Goal: Task Accomplishment & Management: Use online tool/utility

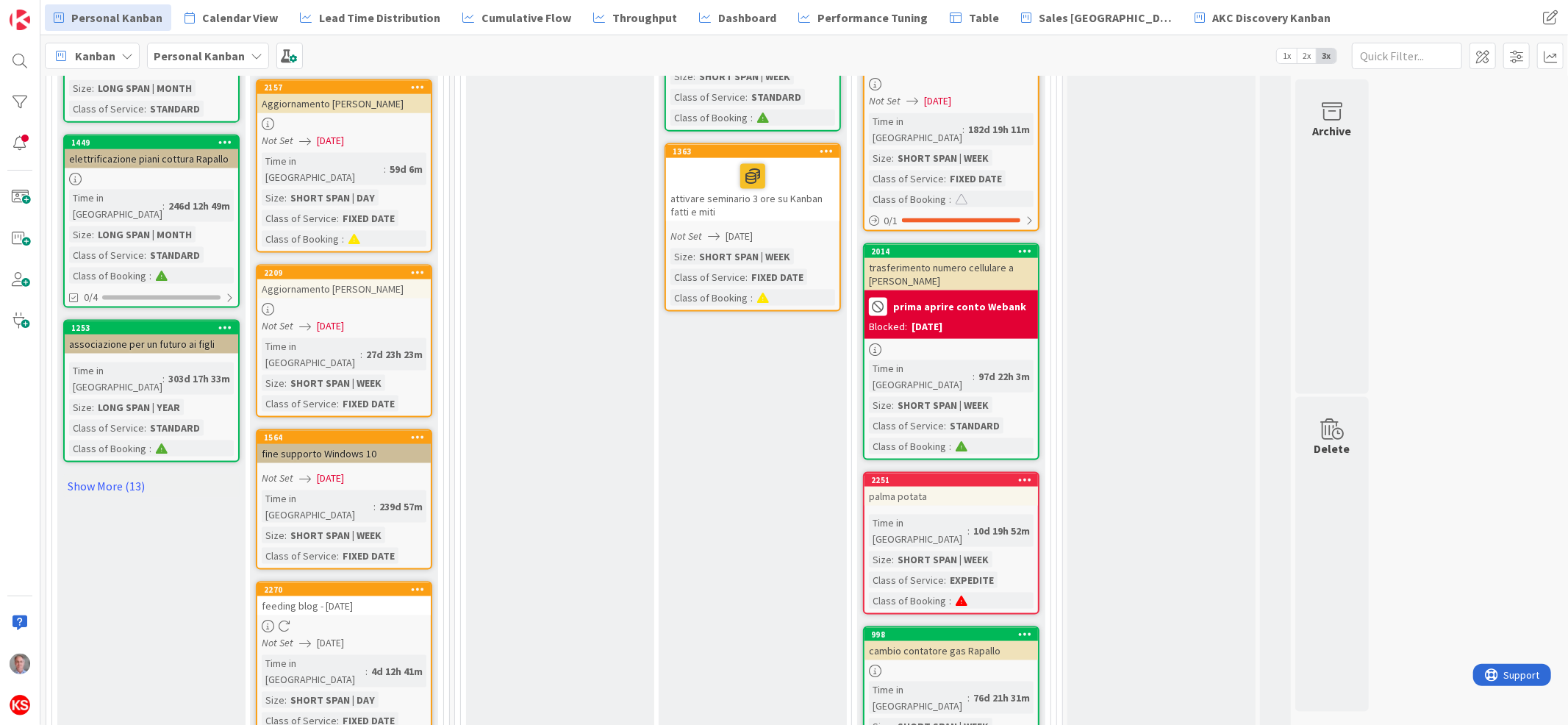
scroll to position [1678, 0]
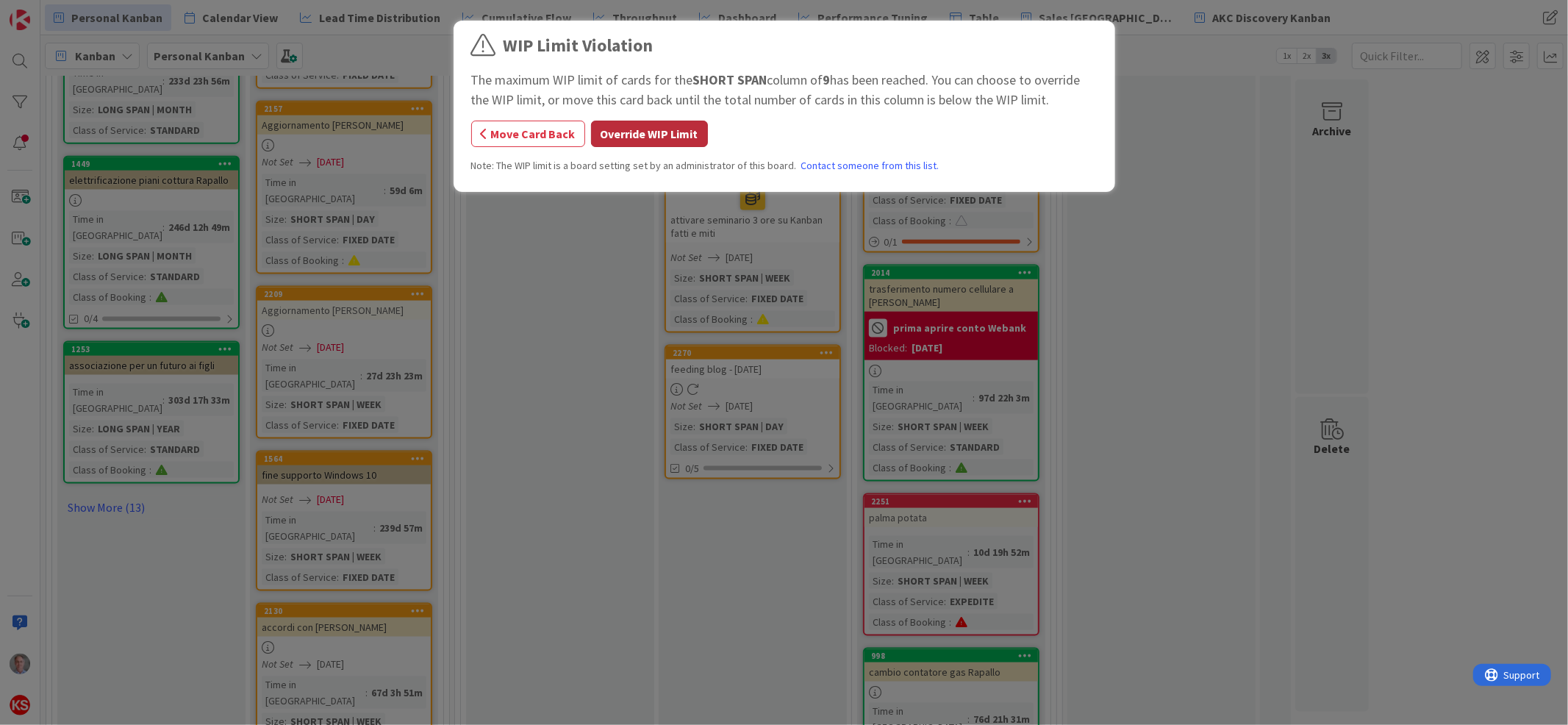
click at [659, 135] on button "Override WIP Limit" at bounding box center [649, 133] width 117 height 27
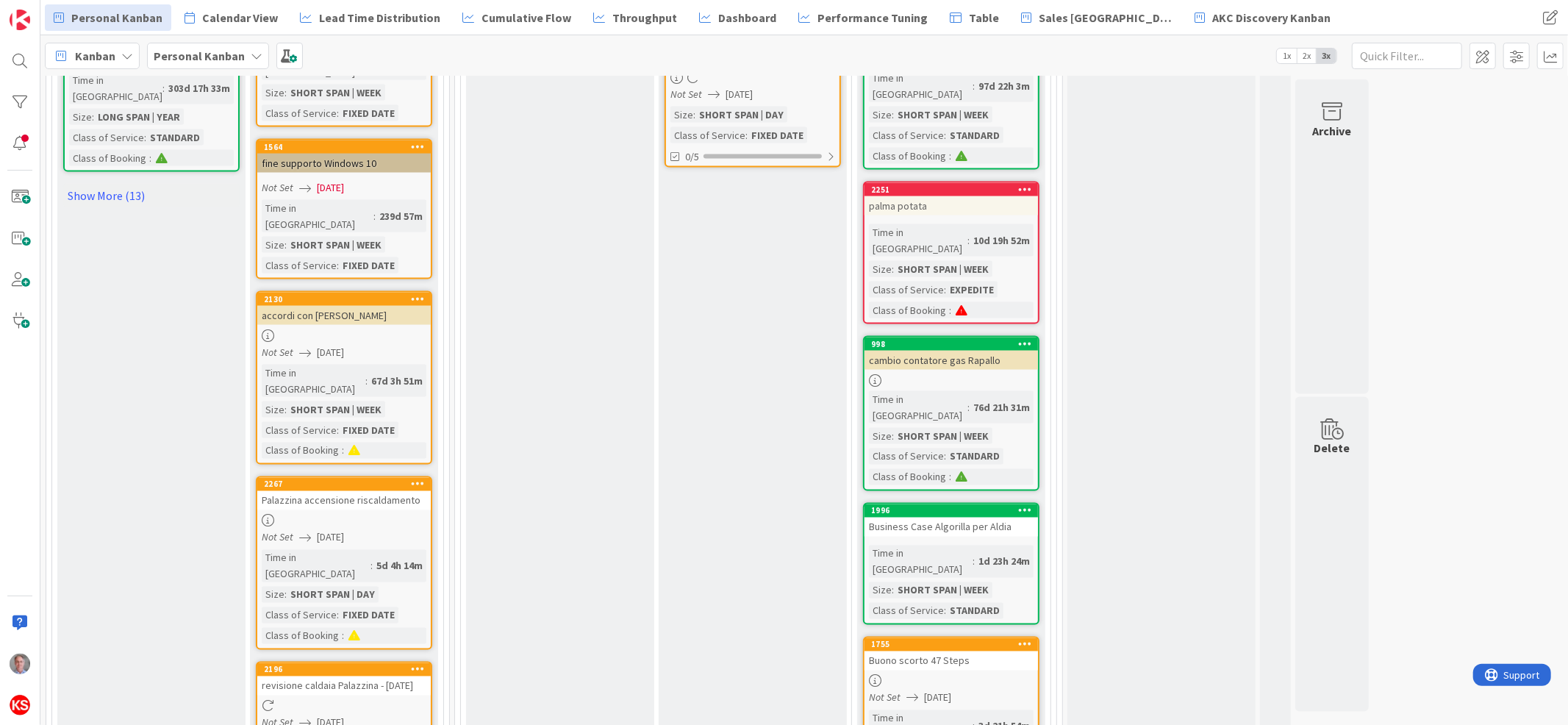
scroll to position [2010, 0]
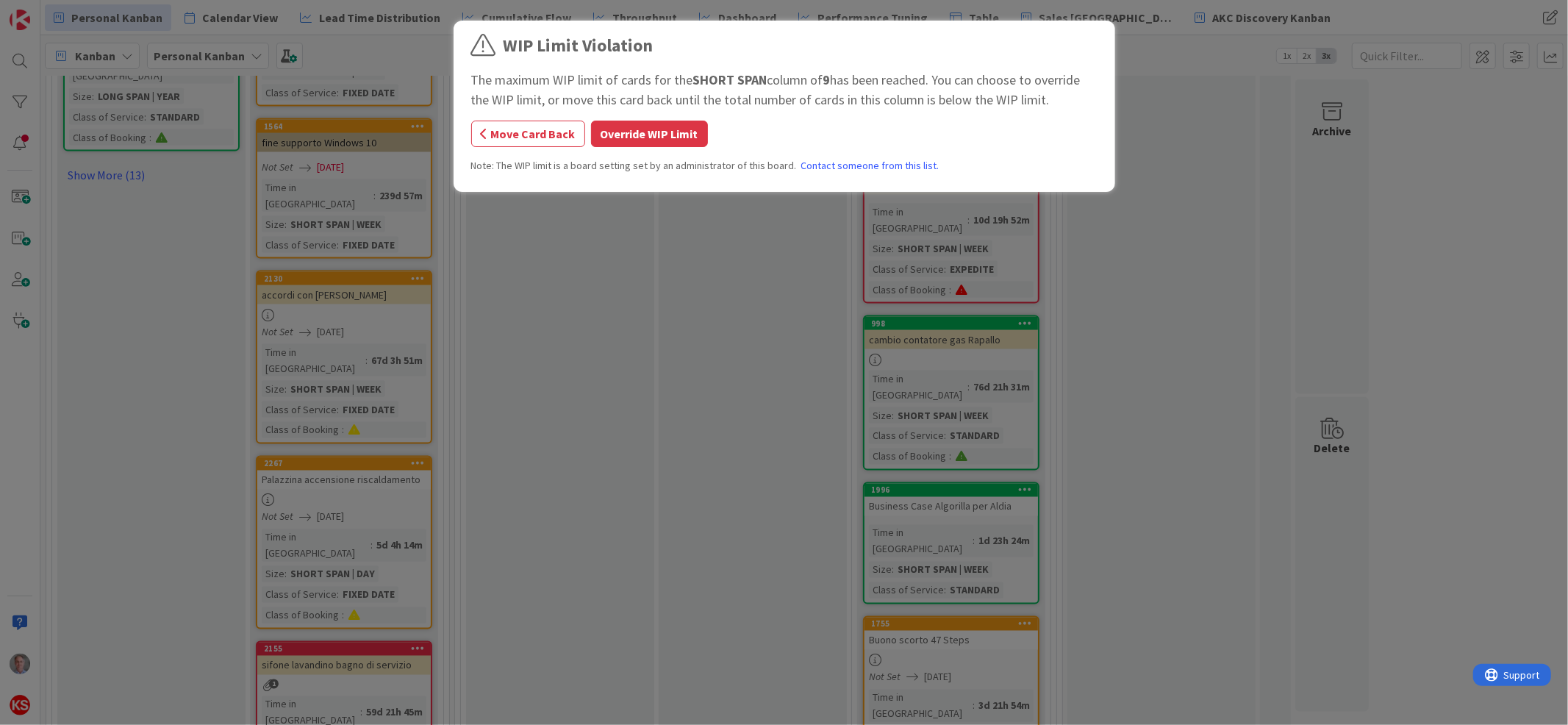
click at [663, 148] on div "WIP Limit Violation The maximum WIP limit of cards for the SHORT SPAN column of…" at bounding box center [784, 108] width 626 height 152
click at [660, 139] on button "Override WIP Limit" at bounding box center [649, 133] width 117 height 27
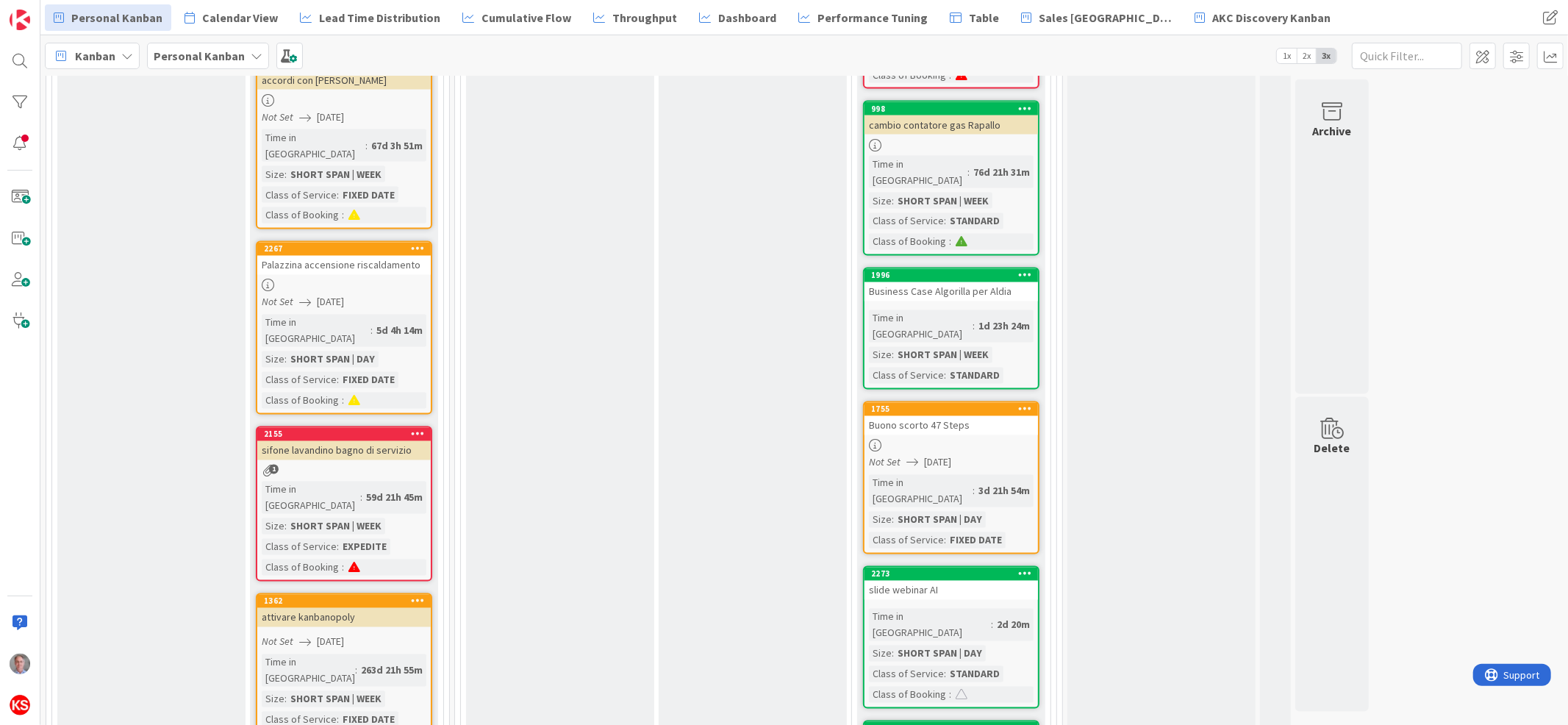
scroll to position [2245, 0]
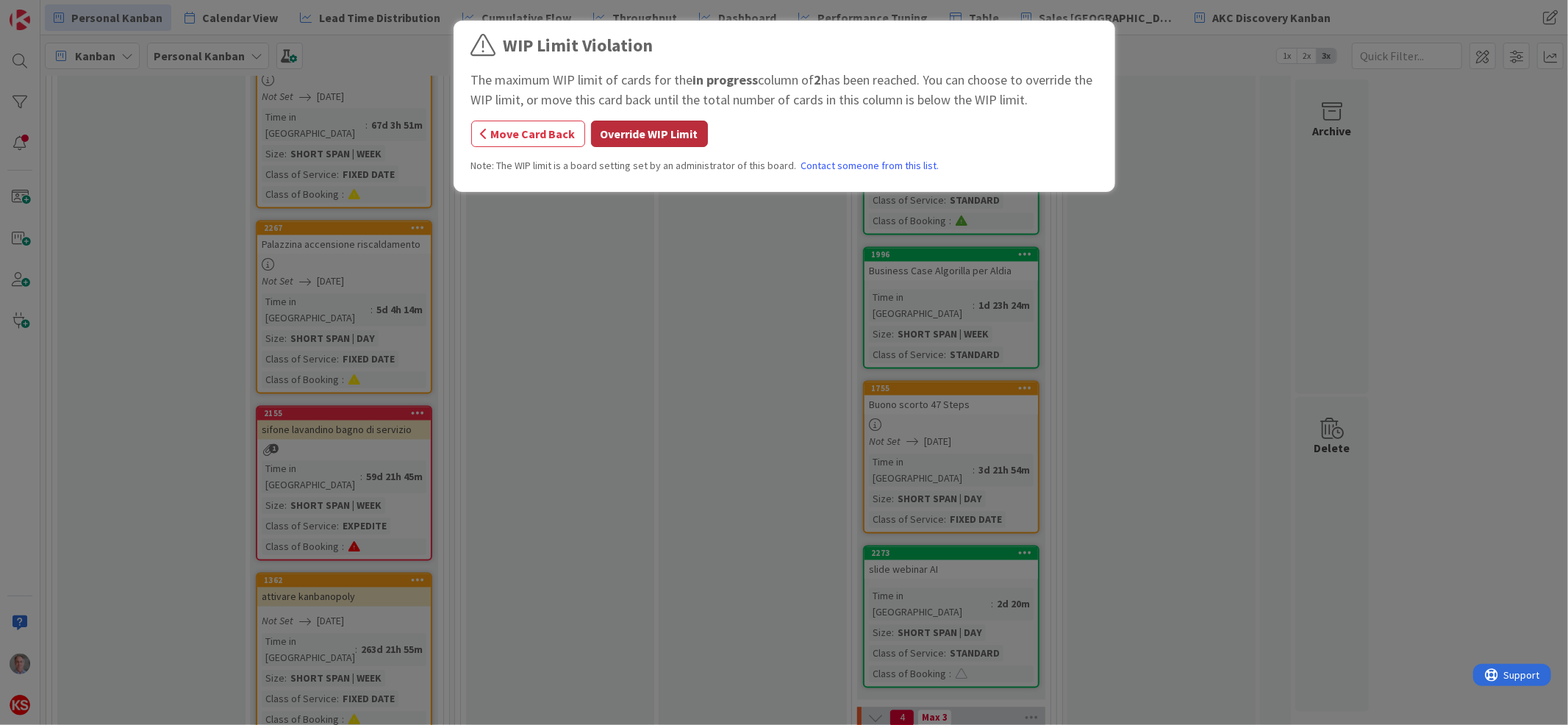
click at [665, 138] on button "Override WIP Limit" at bounding box center [649, 133] width 117 height 27
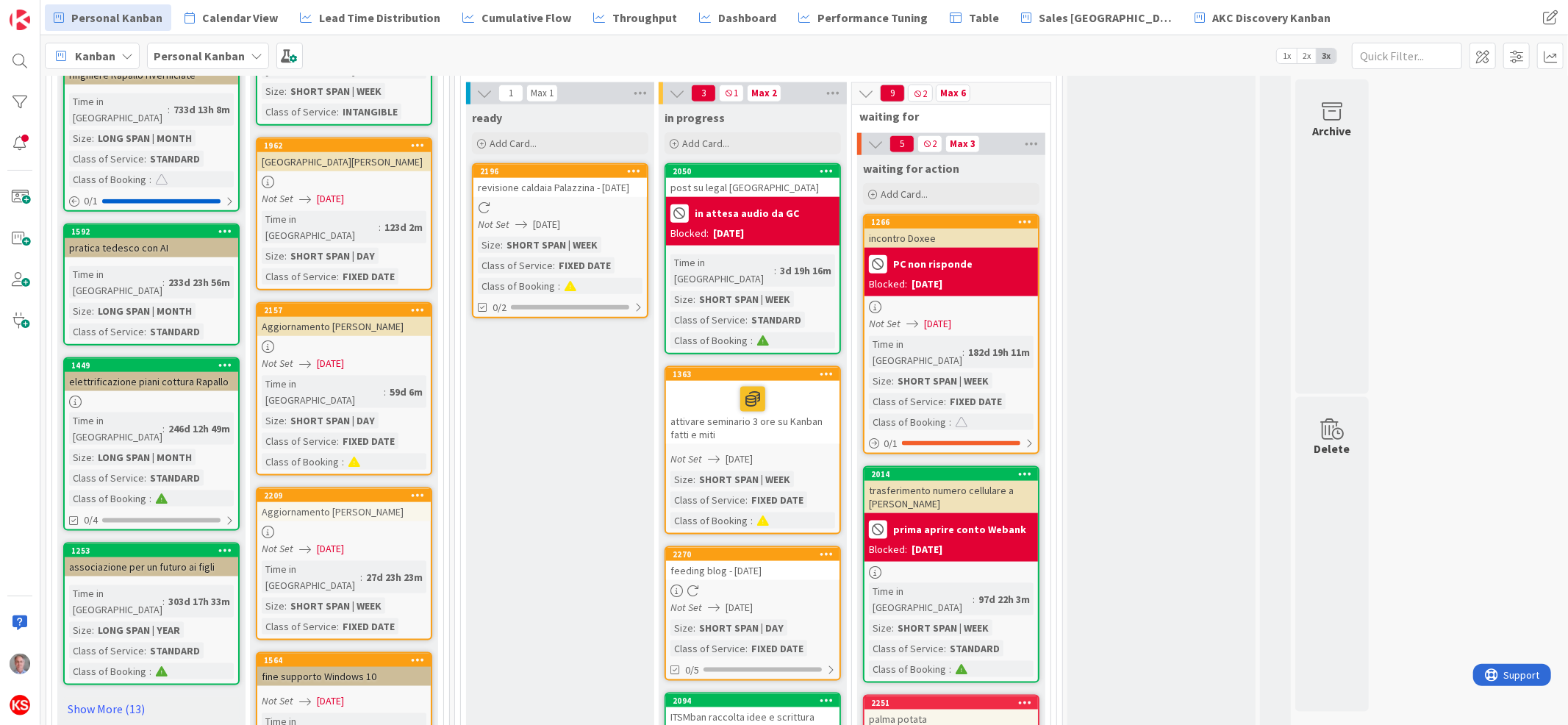
scroll to position [1456, 0]
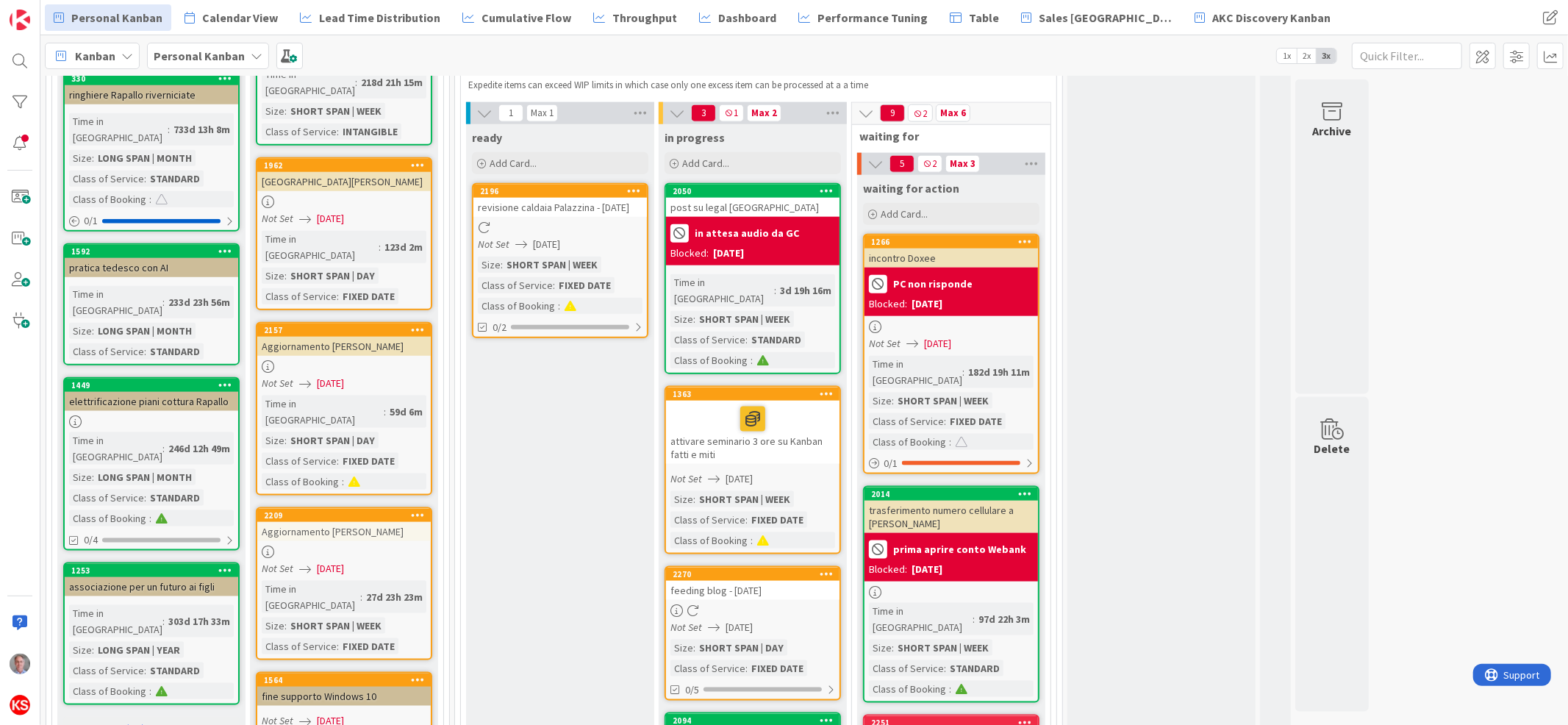
click at [798, 283] on div "3d 19h 16m" at bounding box center [805, 290] width 58 height 16
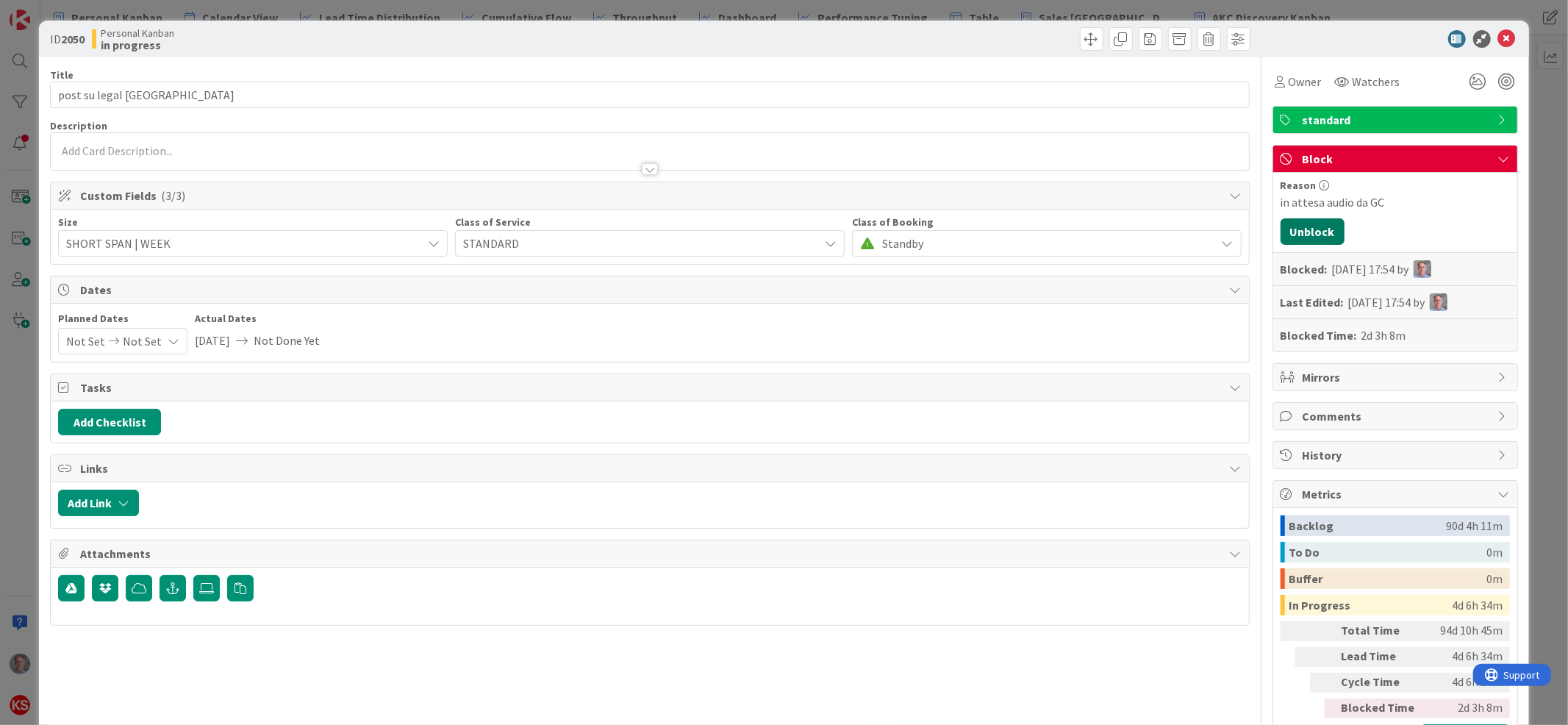
click at [1304, 232] on button "Unblock" at bounding box center [1312, 231] width 64 height 27
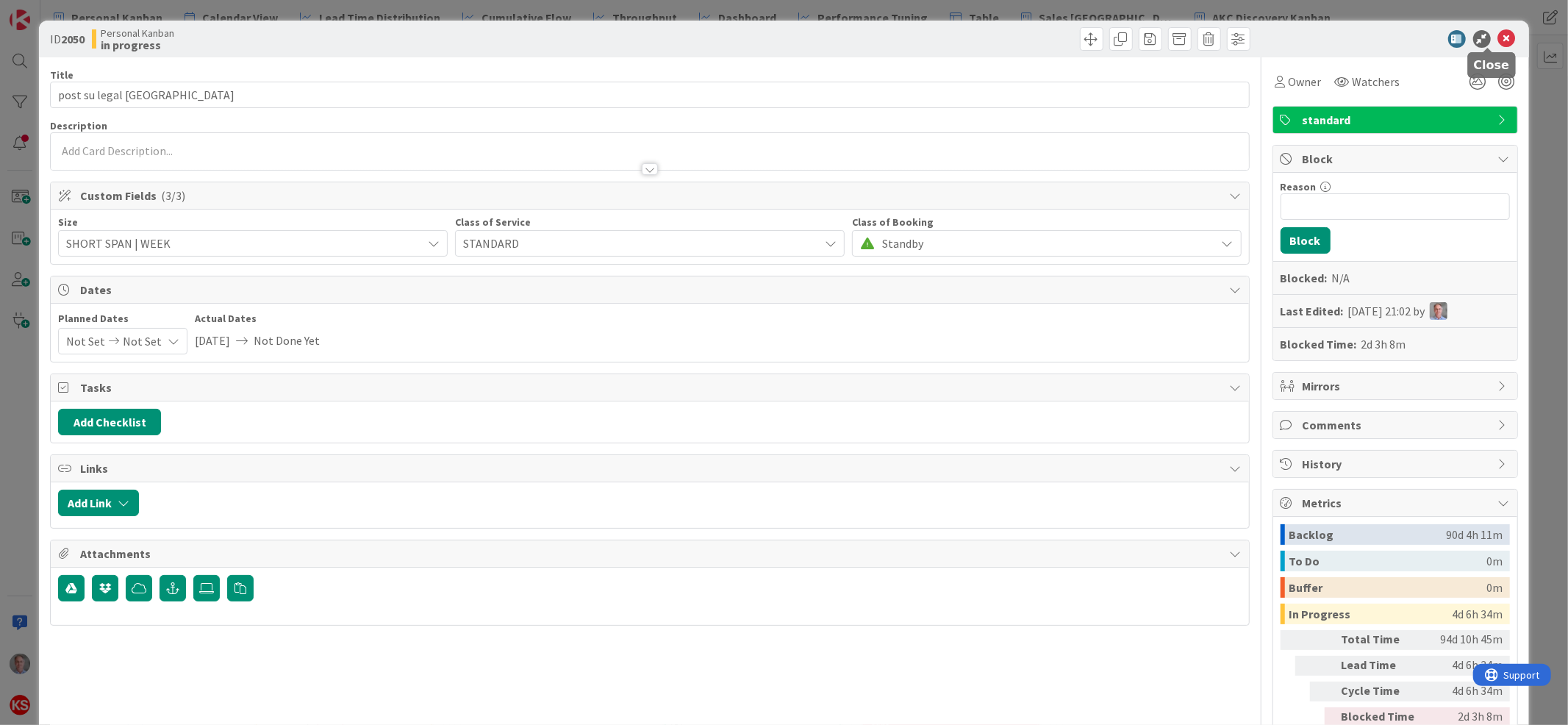
click at [1498, 36] on icon at bounding box center [1506, 39] width 18 height 18
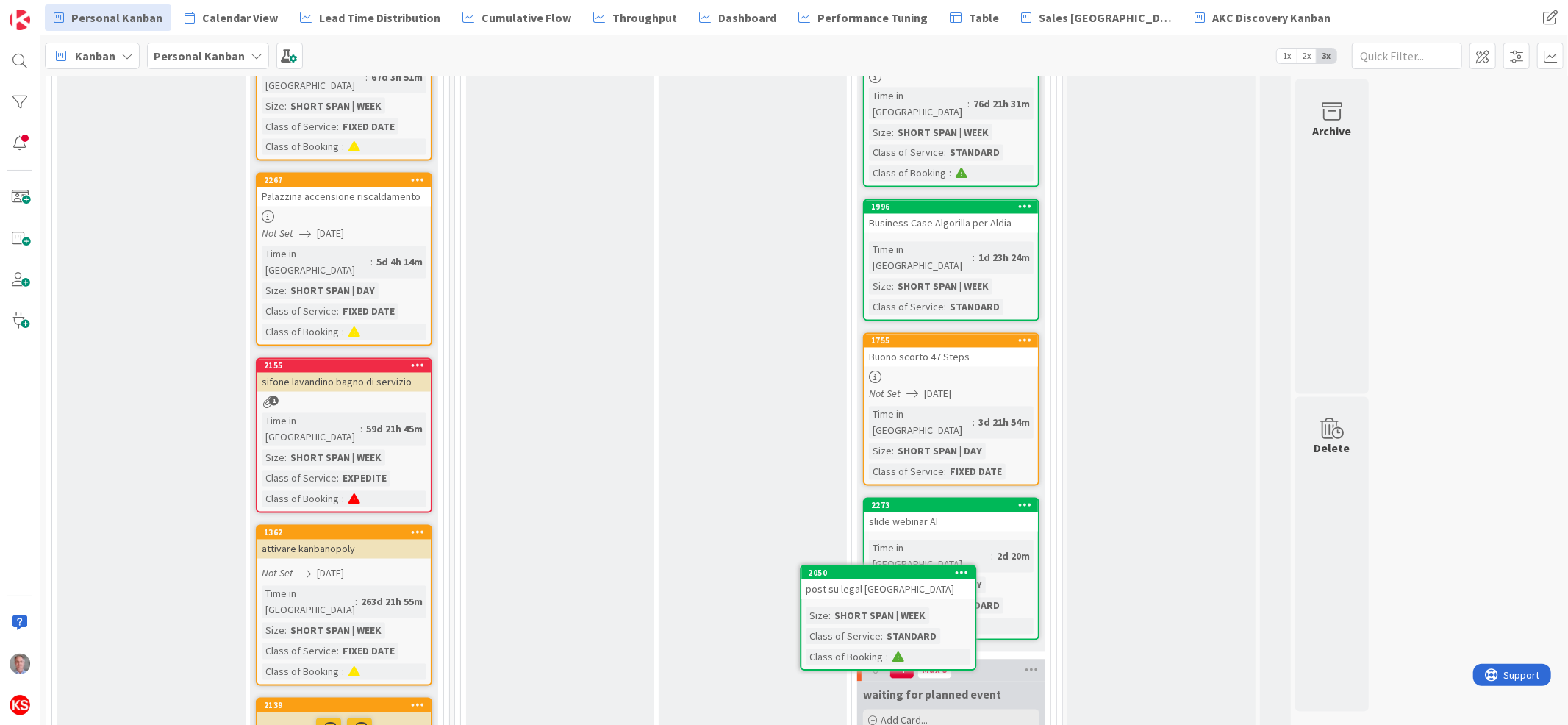
scroll to position [2352, 0]
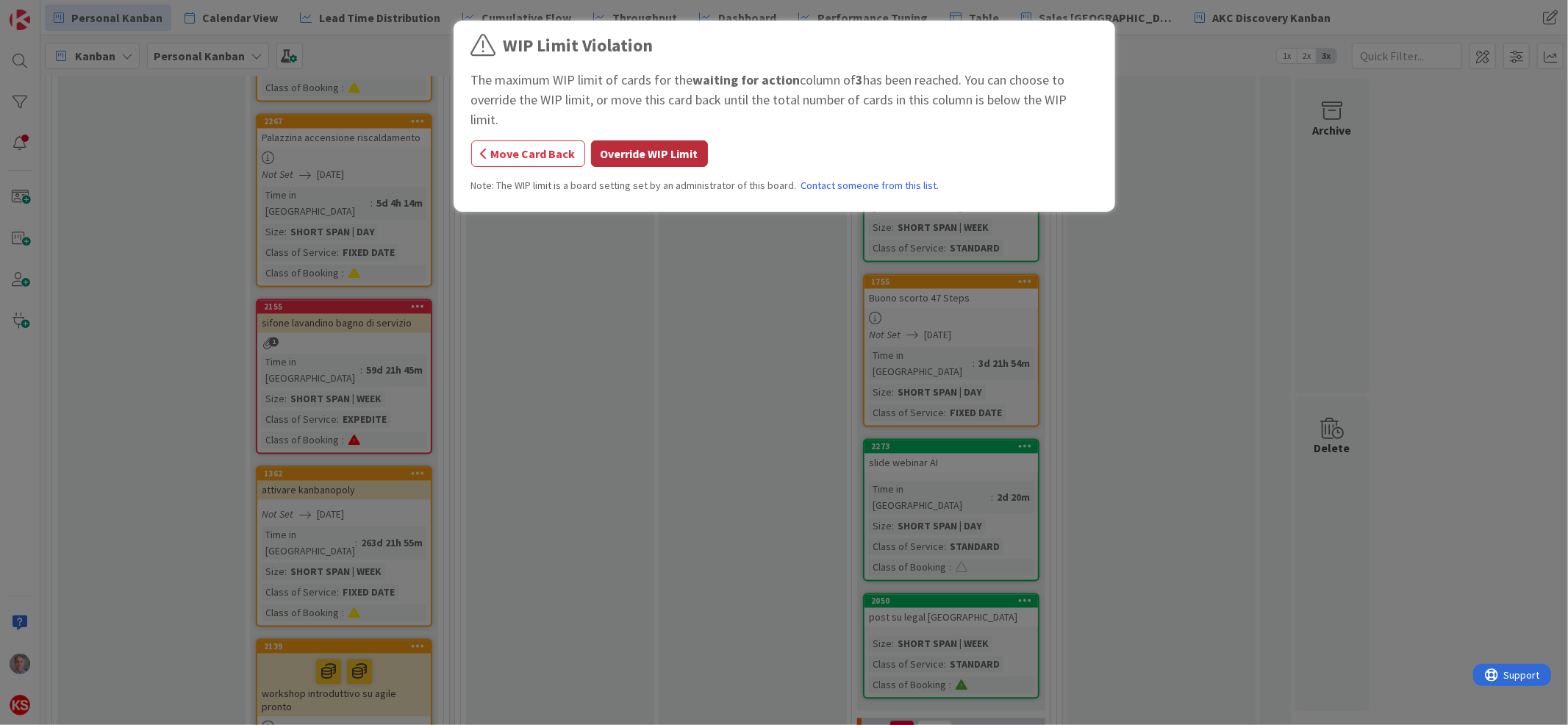
click at [688, 140] on button "Override WIP Limit" at bounding box center [649, 153] width 117 height 27
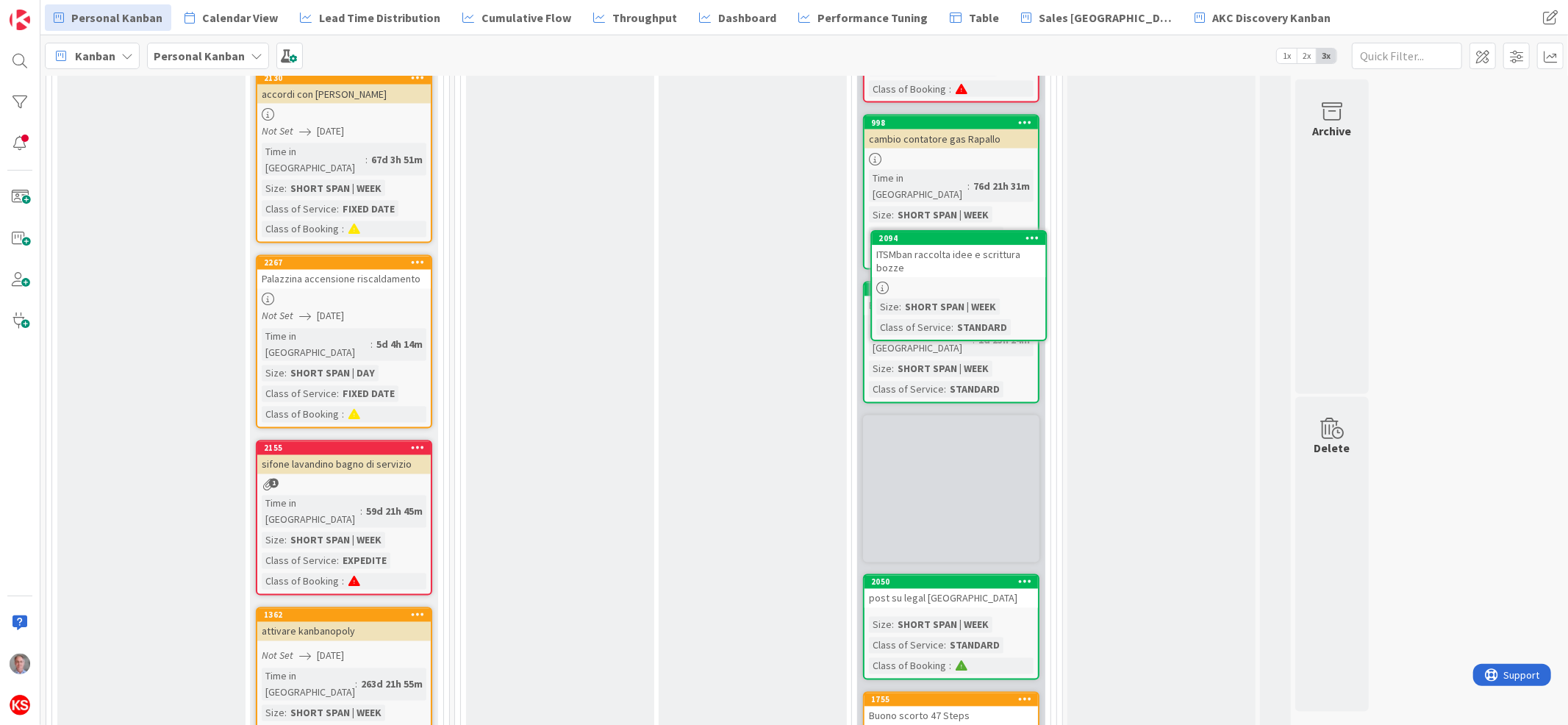
scroll to position [2201, 0]
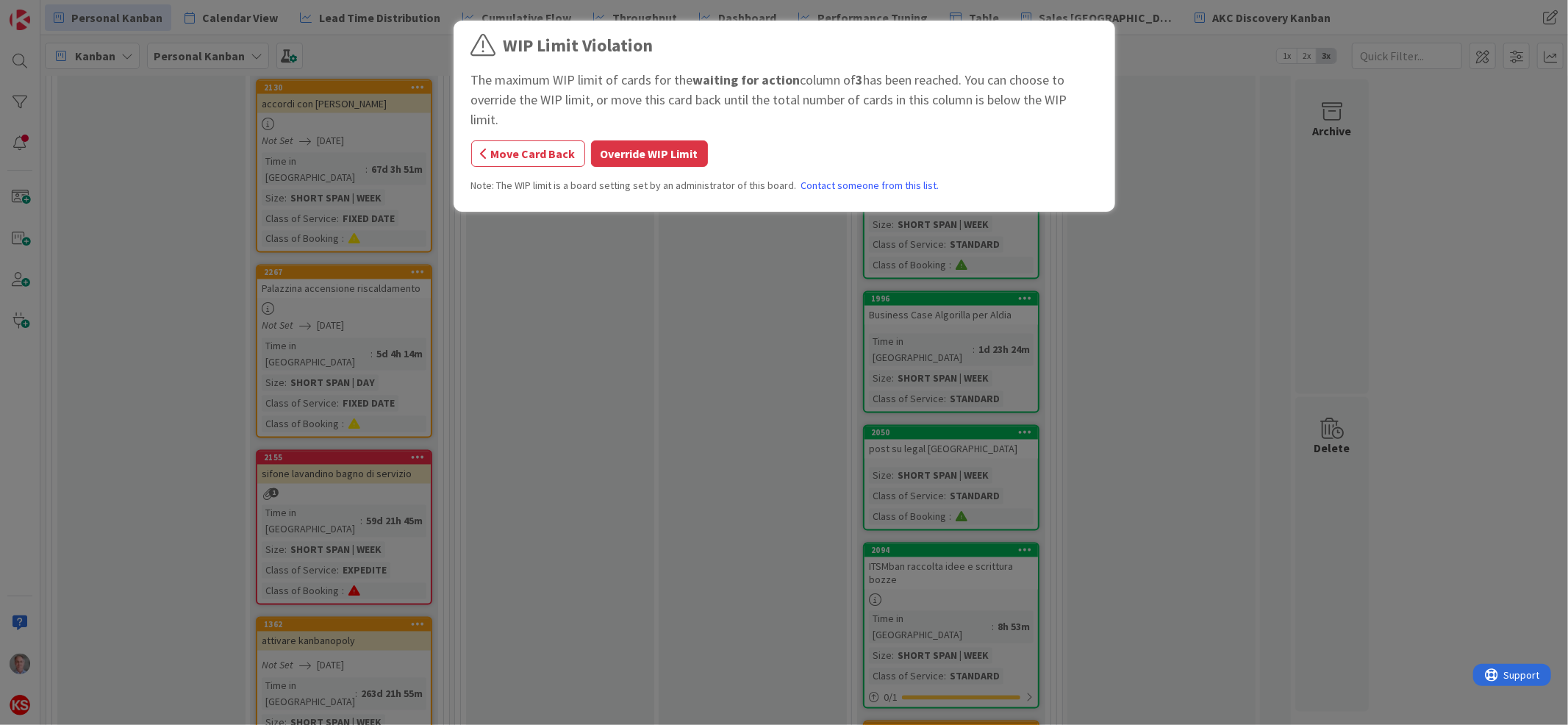
click at [668, 150] on div "WIP Limit Violation The maximum WIP limit of cards for the waiting for action c…" at bounding box center [784, 119] width 626 height 172
click at [667, 140] on button "Override WIP Limit" at bounding box center [649, 153] width 117 height 27
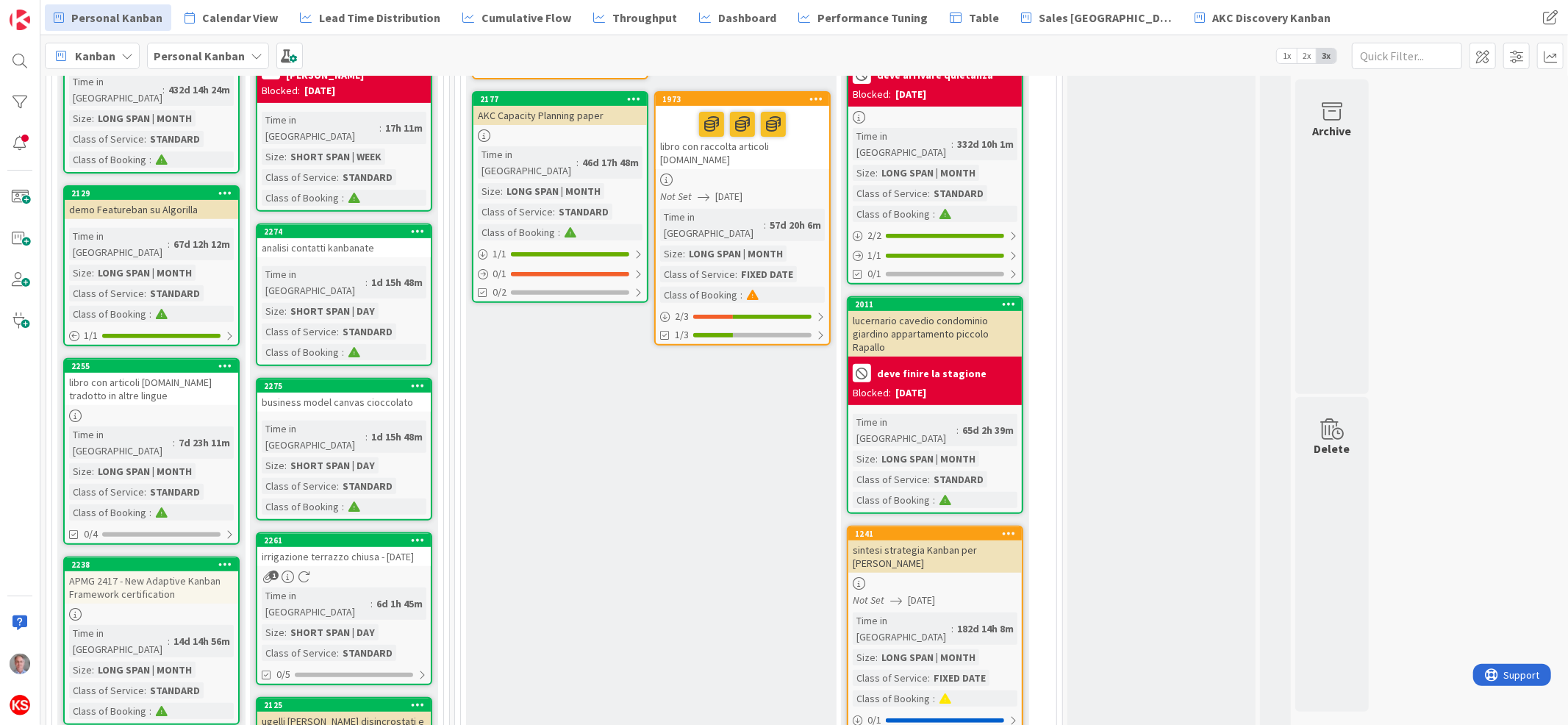
scroll to position [492, 0]
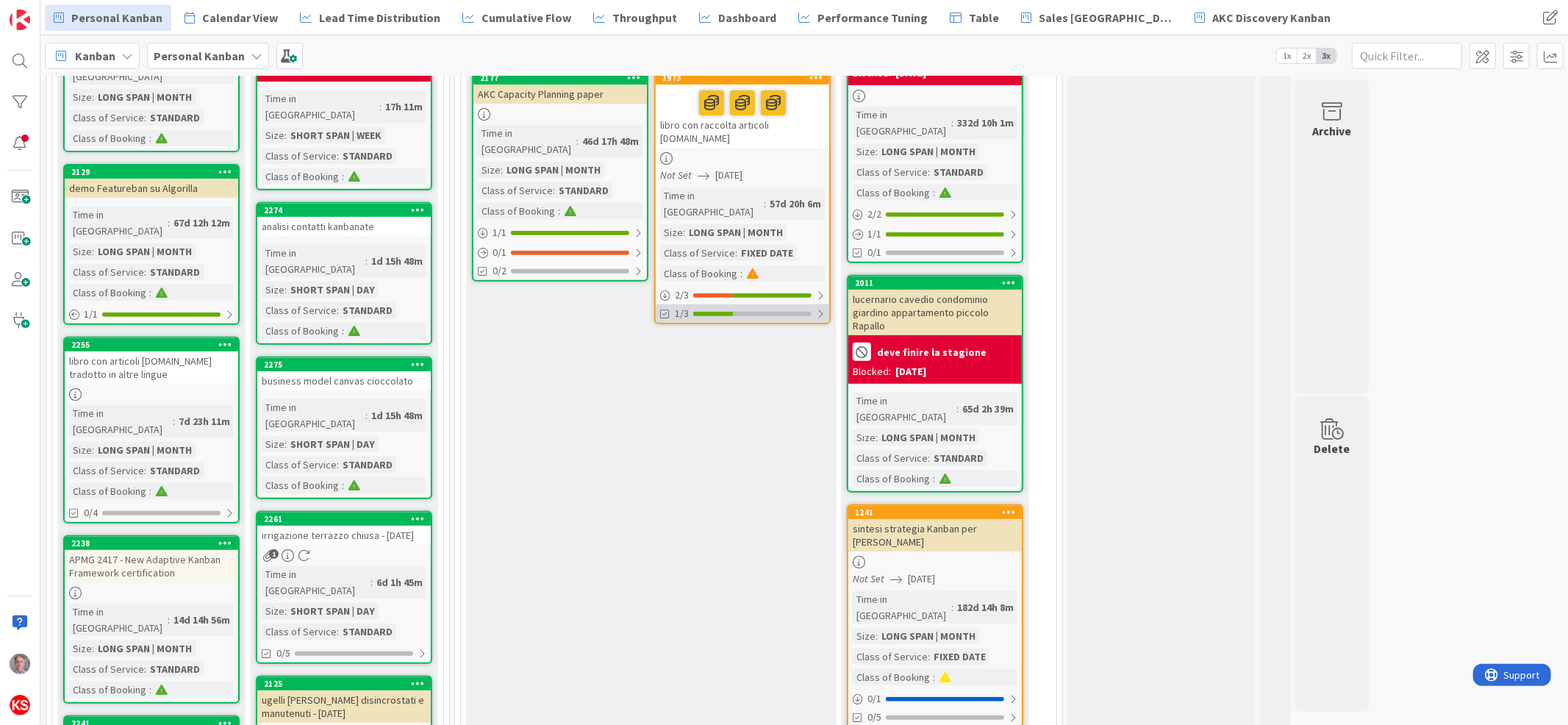
click at [821, 308] on div at bounding box center [820, 314] width 9 height 12
click at [821, 308] on div at bounding box center [819, 314] width 10 height 12
click at [821, 308] on div at bounding box center [820, 314] width 9 height 12
click at [821, 308] on div at bounding box center [819, 314] width 10 height 12
click at [778, 321] on div "in progress Add Card... 1992 ITSMban con LG, SG, AC (EQ) + VW, CD Time in Colum…" at bounding box center [651, 354] width 370 height 1253
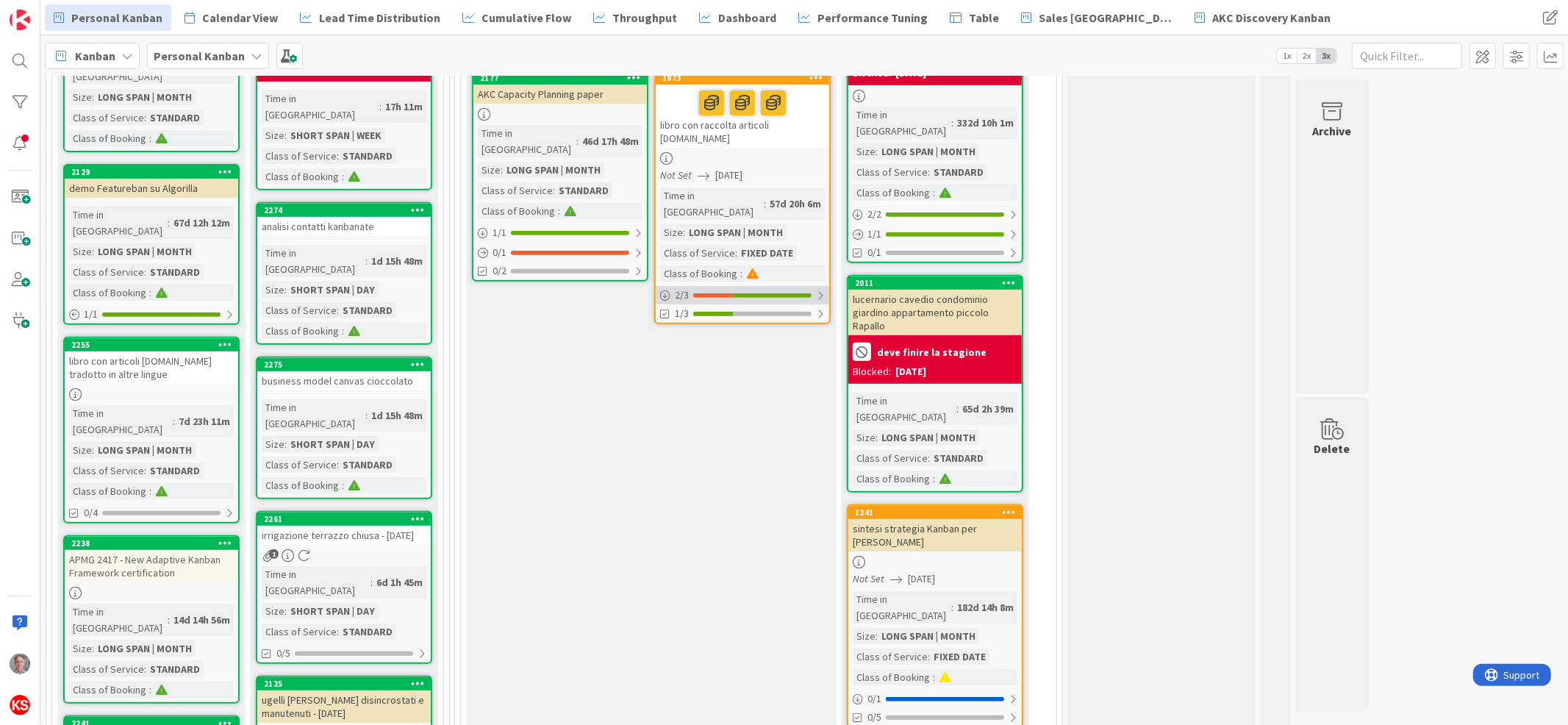
click at [822, 289] on div at bounding box center [820, 295] width 9 height 12
